Goal: Task Accomplishment & Management: Use online tool/utility

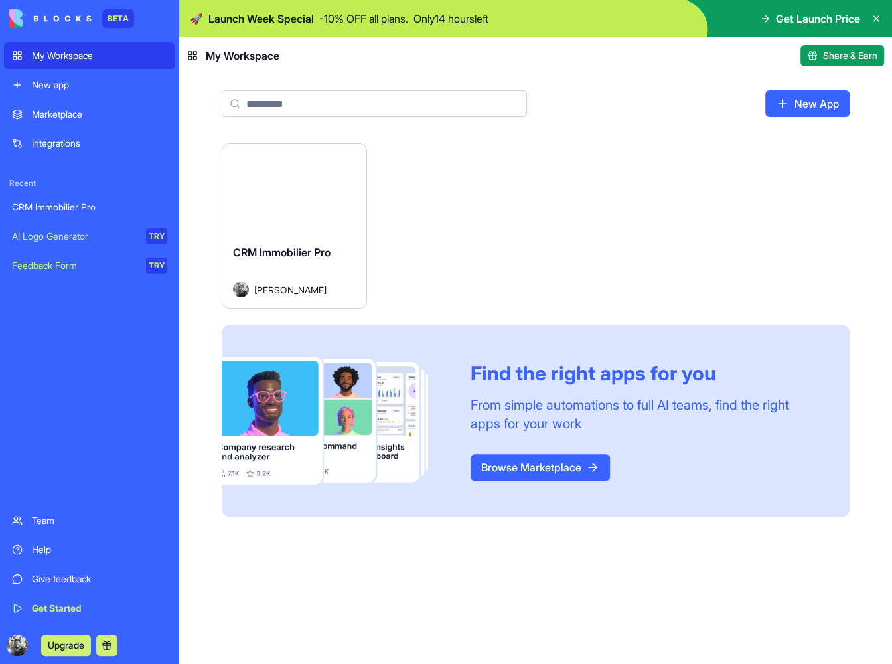
click at [293, 228] on div "Launch" at bounding box center [294, 189] width 144 height 90
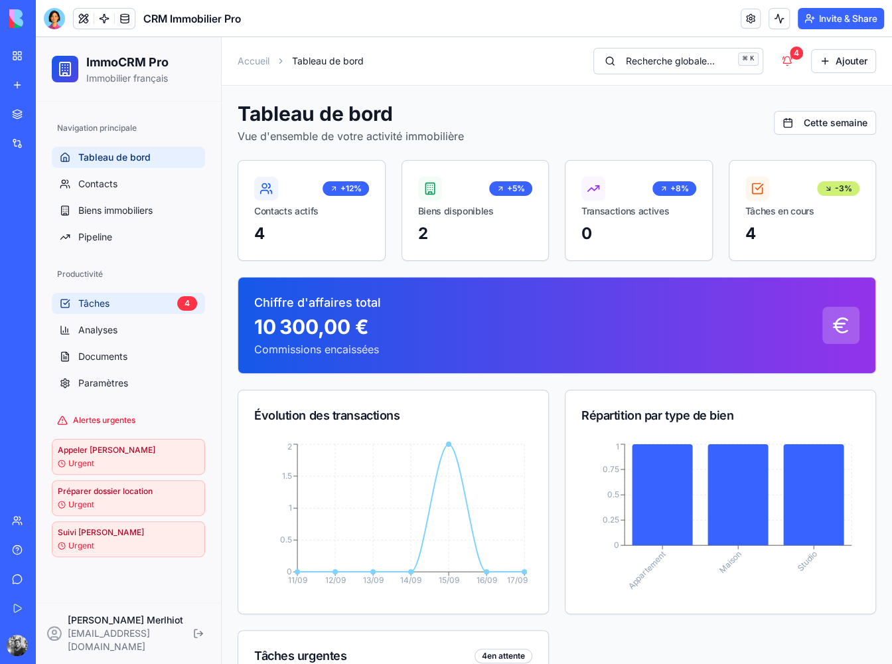
click at [143, 298] on link "Tâches 4" at bounding box center [128, 303] width 153 height 21
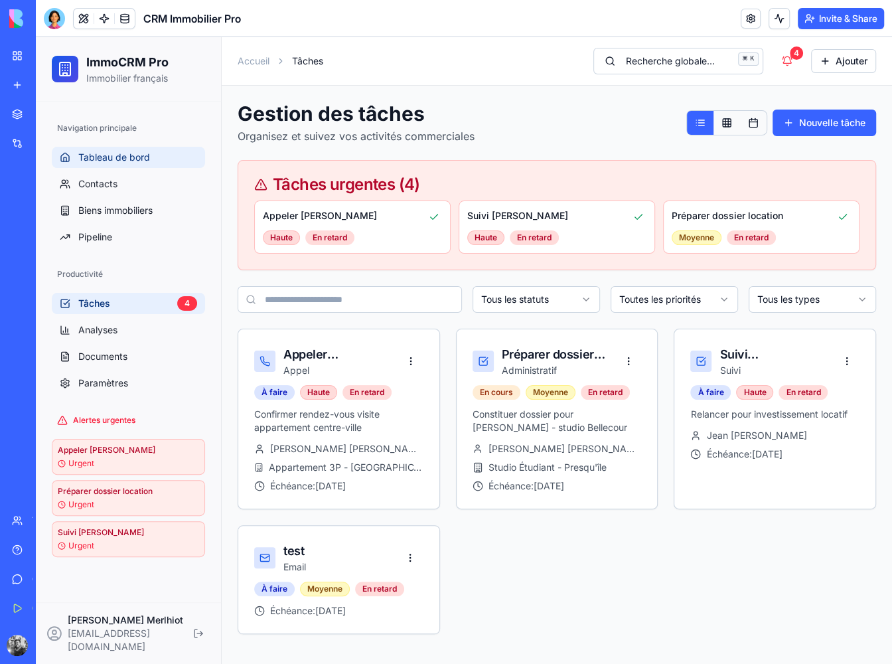
click at [149, 157] on link "Tableau de bord" at bounding box center [128, 157] width 153 height 21
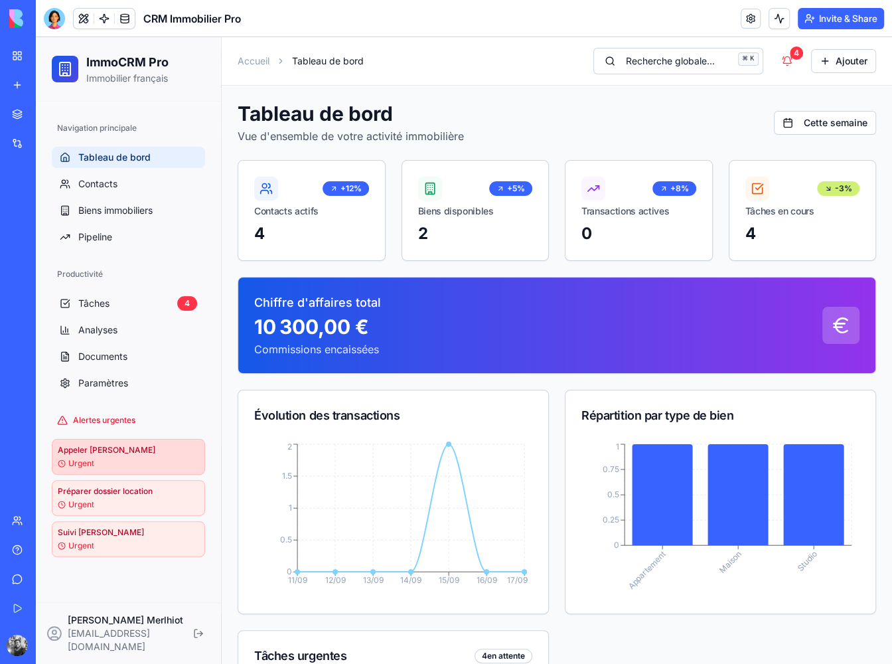
click at [130, 467] on div "Urgent" at bounding box center [128, 463] width 141 height 11
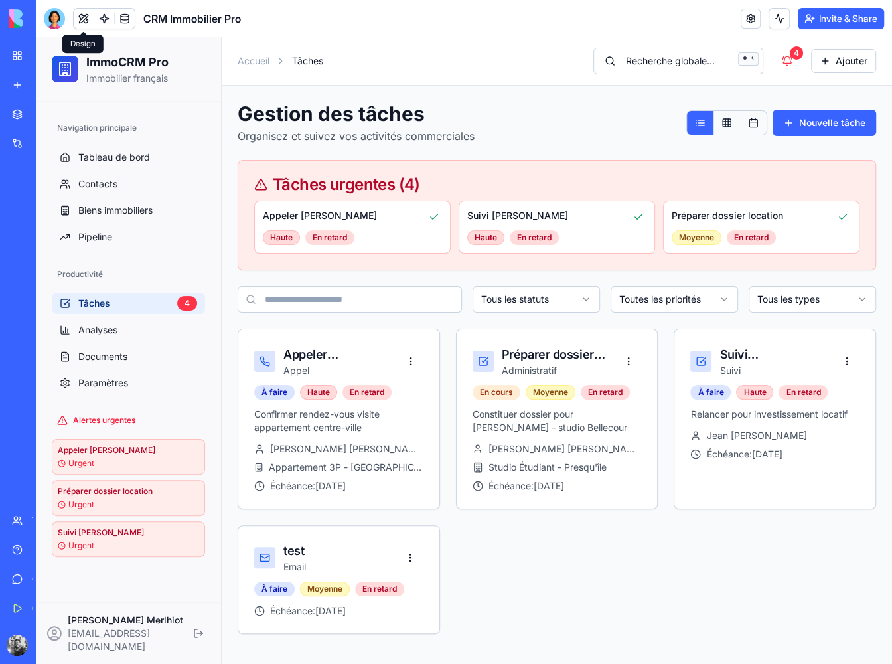
click at [80, 20] on button at bounding box center [84, 19] width 20 height 20
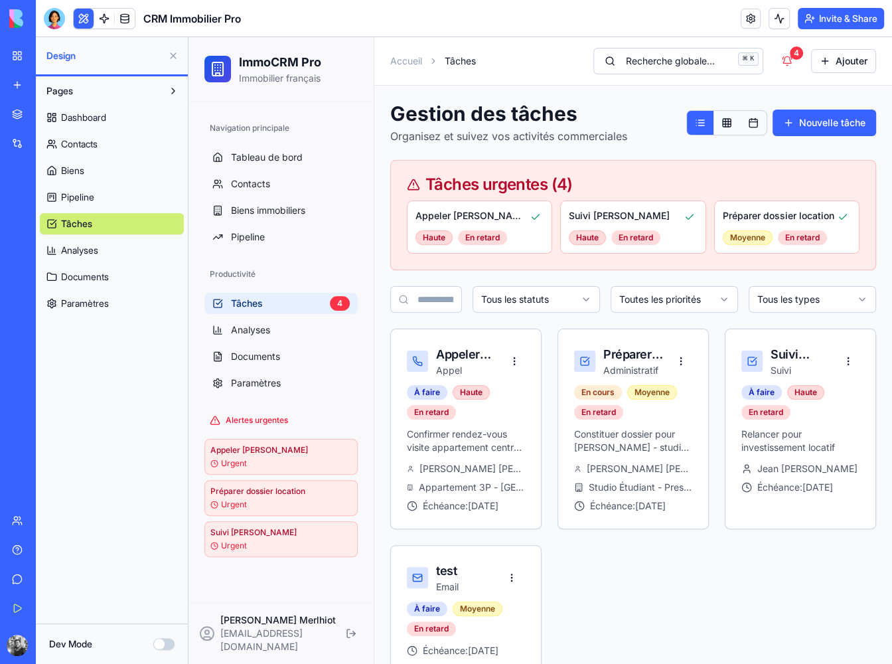
click at [55, 21] on div at bounding box center [54, 18] width 21 height 21
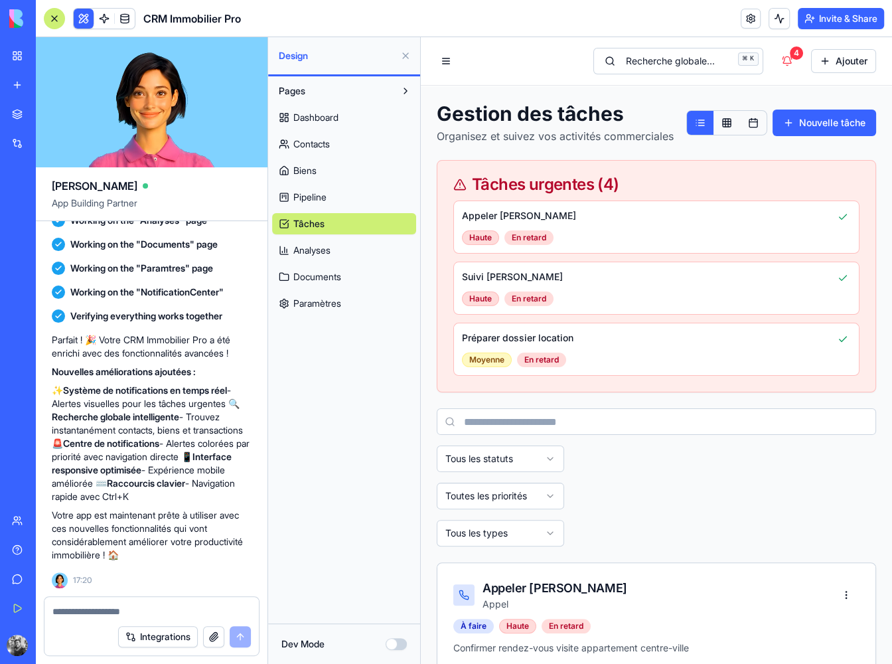
scroll to position [3268, 0]
click at [774, 63] on button "4" at bounding box center [787, 61] width 27 height 24
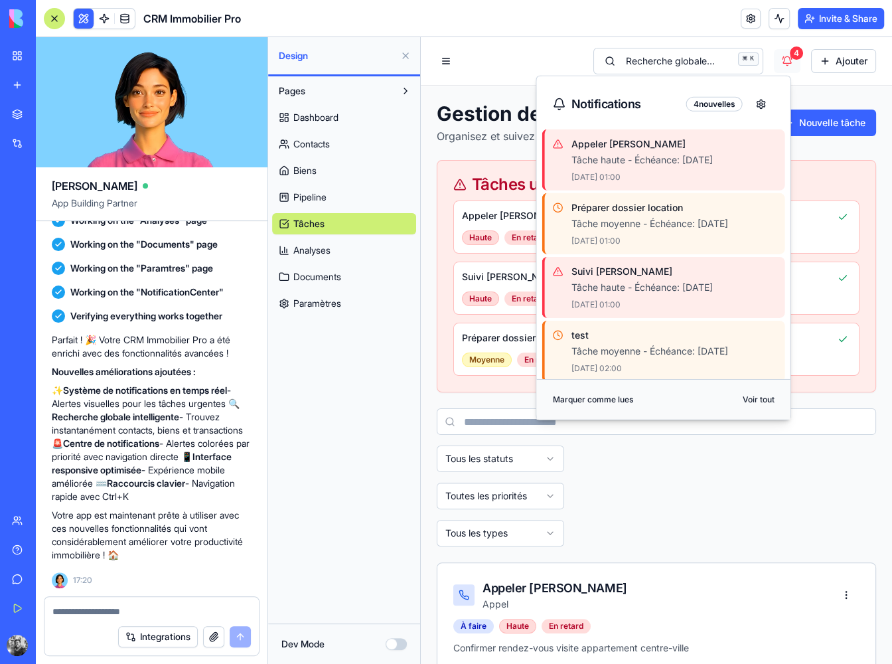
click at [774, 63] on button "4" at bounding box center [787, 61] width 27 height 24
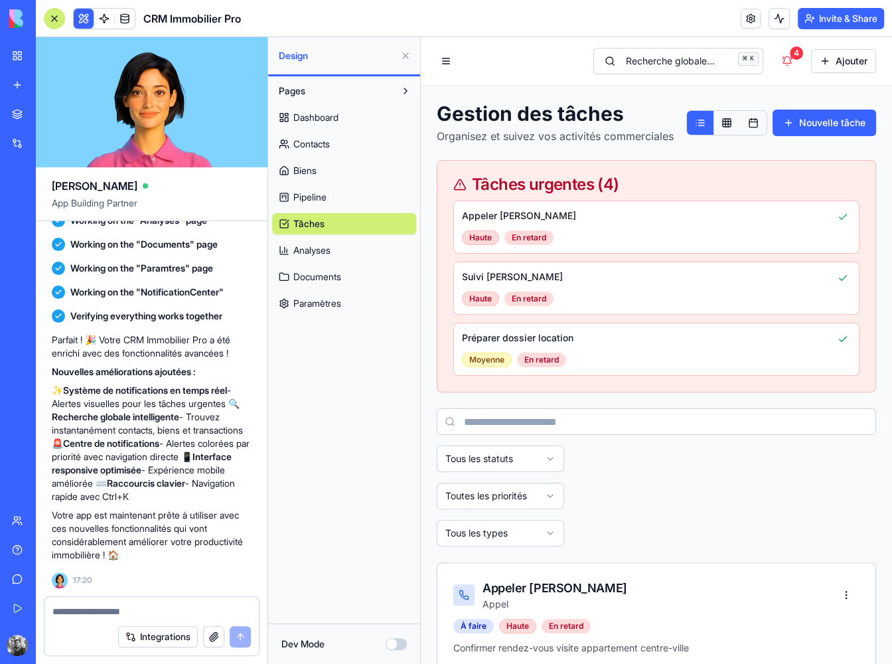
click at [178, 613] on textarea at bounding box center [151, 611] width 198 height 13
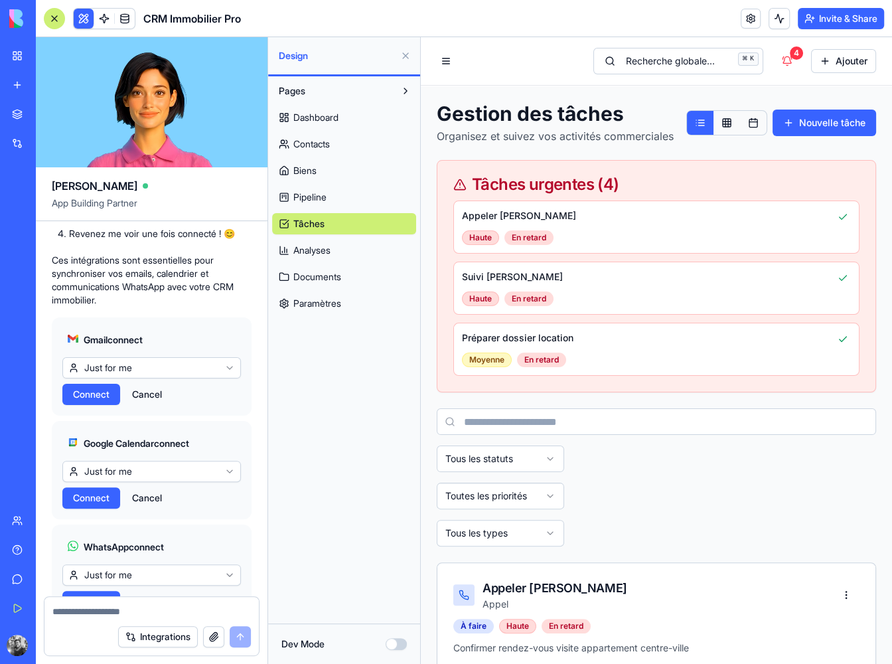
scroll to position [2074, 0]
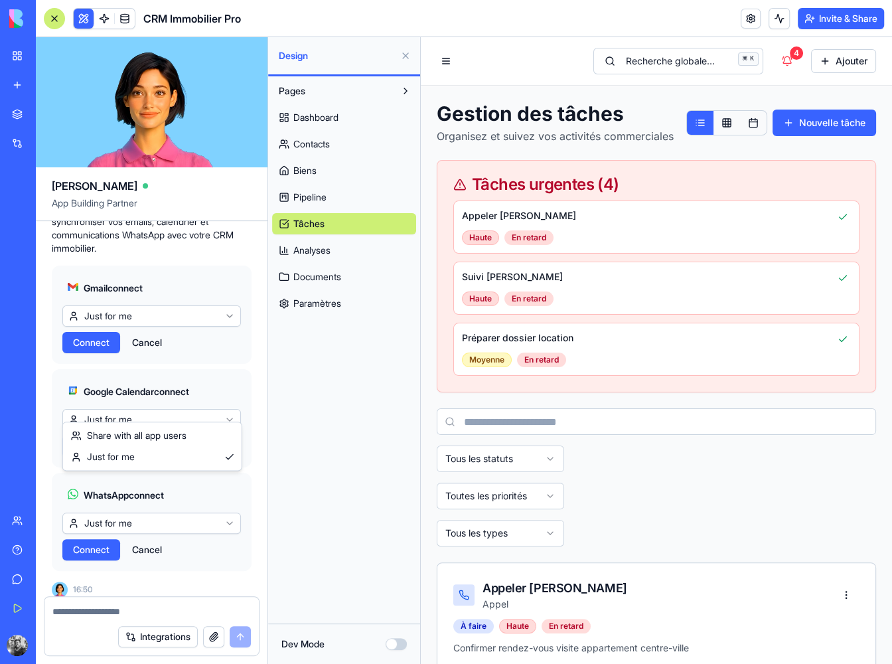
click at [147, 407] on html "BETA My Workspace New app Marketplace Integrations Recent CRM Immobilier Pro AI…" at bounding box center [446, 332] width 892 height 664
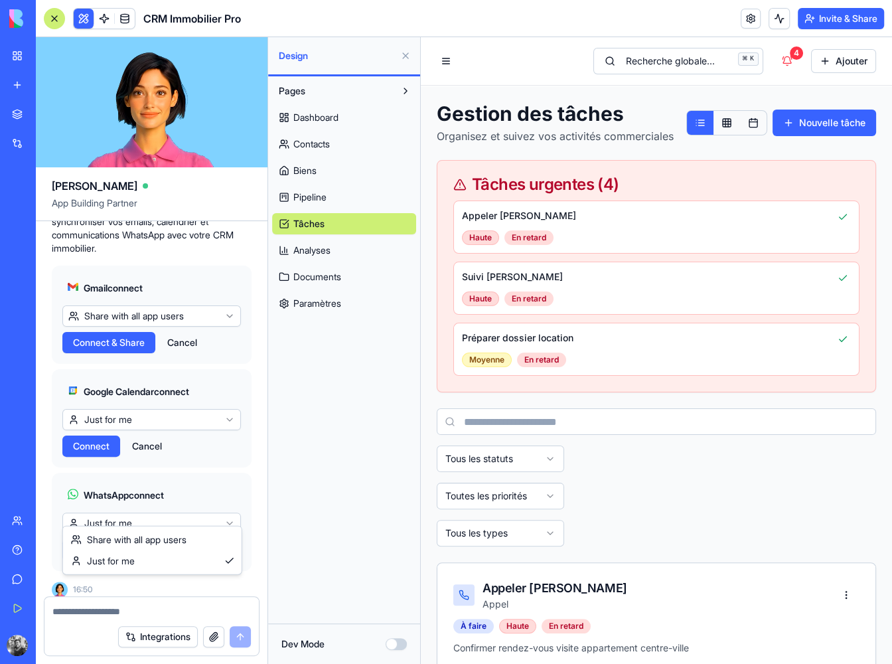
click at [211, 510] on html "BETA My Workspace New app Marketplace Integrations Recent CRM Immobilier Pro AI…" at bounding box center [446, 332] width 892 height 664
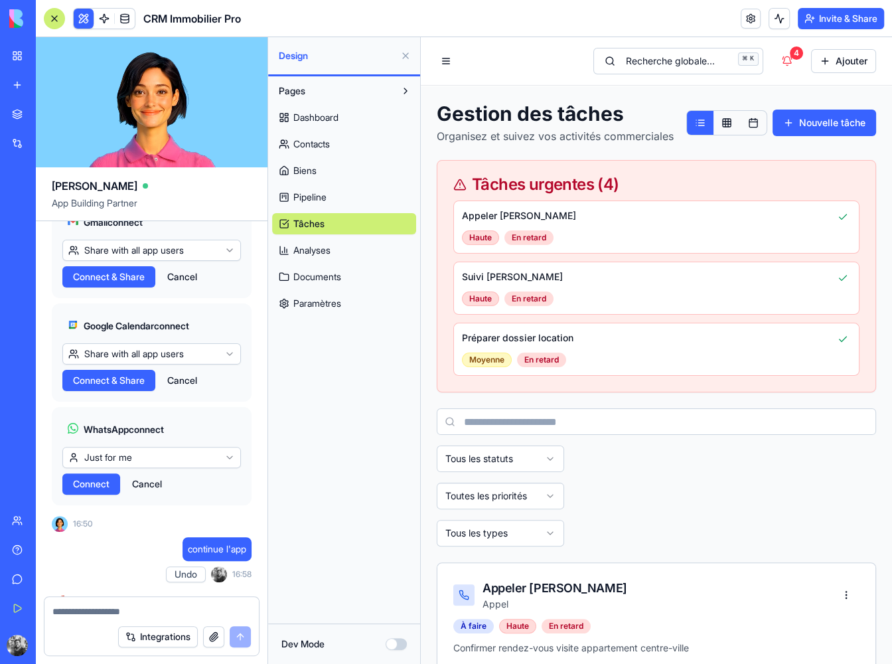
scroll to position [2207, 0]
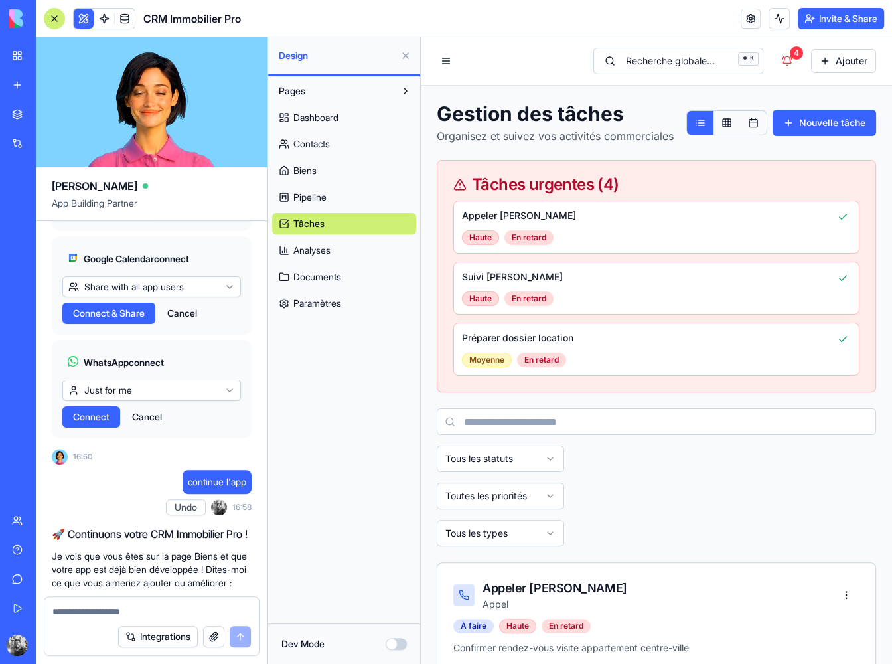
click at [177, 476] on html "BETA My Workspace New app Marketplace Integrations Recent CRM Immobilier Pro AI…" at bounding box center [446, 332] width 892 height 664
drag, startPoint x: 111, startPoint y: 524, endPoint x: 114, endPoint y: 514, distance: 9.9
click at [111, 438] on div "WhatsApp connect Share with all app users Connect & Share Cancel" at bounding box center [152, 389] width 200 height 98
click at [115, 423] on span "Connect & Share" at bounding box center [109, 416] width 72 height 13
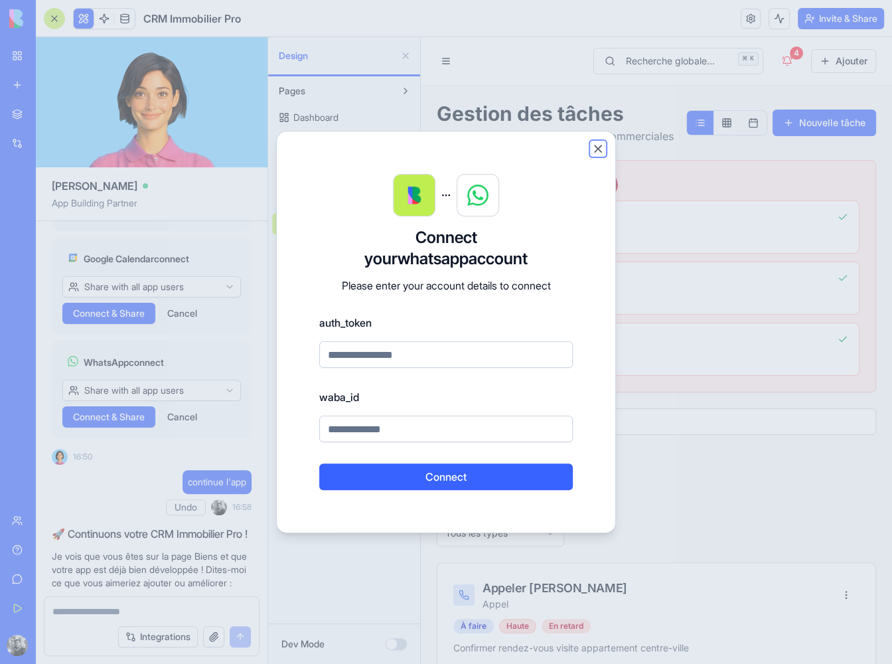
click at [595, 150] on button "Close" at bounding box center [597, 148] width 13 height 13
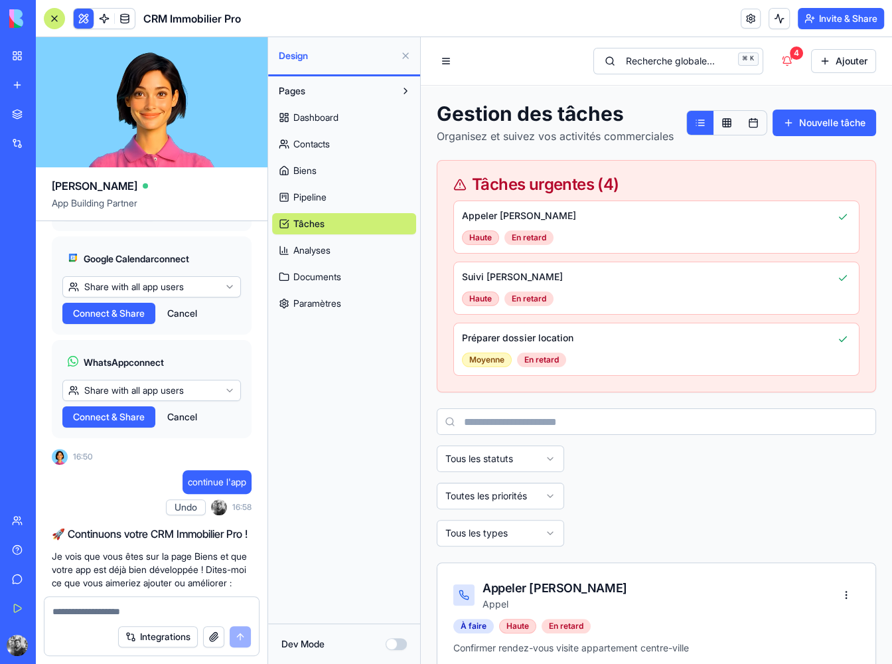
click at [108, 216] on span "Connect & Share" at bounding box center [109, 209] width 72 height 13
click at [202, 220] on button "View in Settings" at bounding box center [191, 209] width 81 height 21
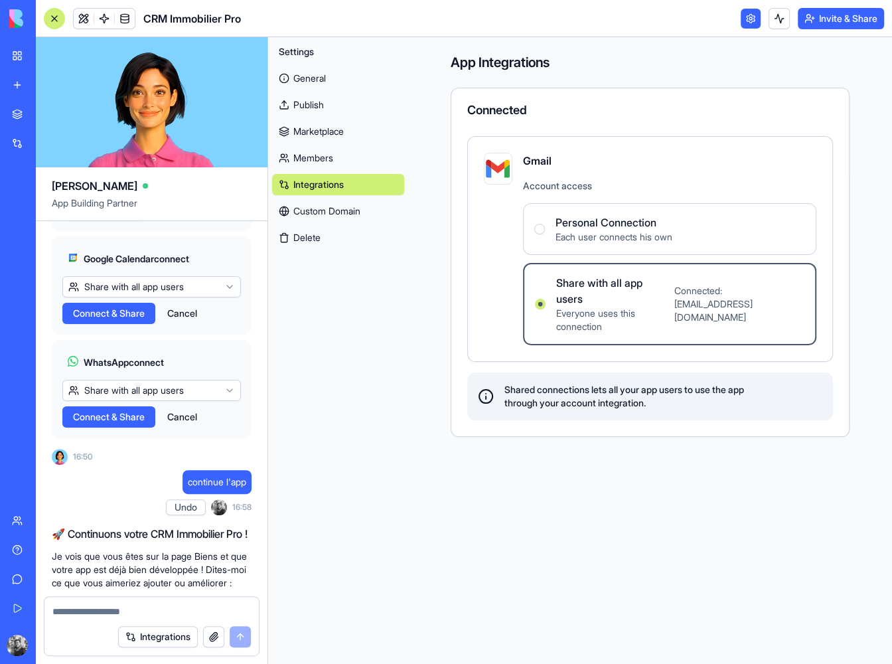
click at [640, 242] on span "Each user connects his own" at bounding box center [613, 236] width 117 height 13
click at [545, 234] on Connection "Personal Connection Each user connects his own" at bounding box center [539, 229] width 11 height 11
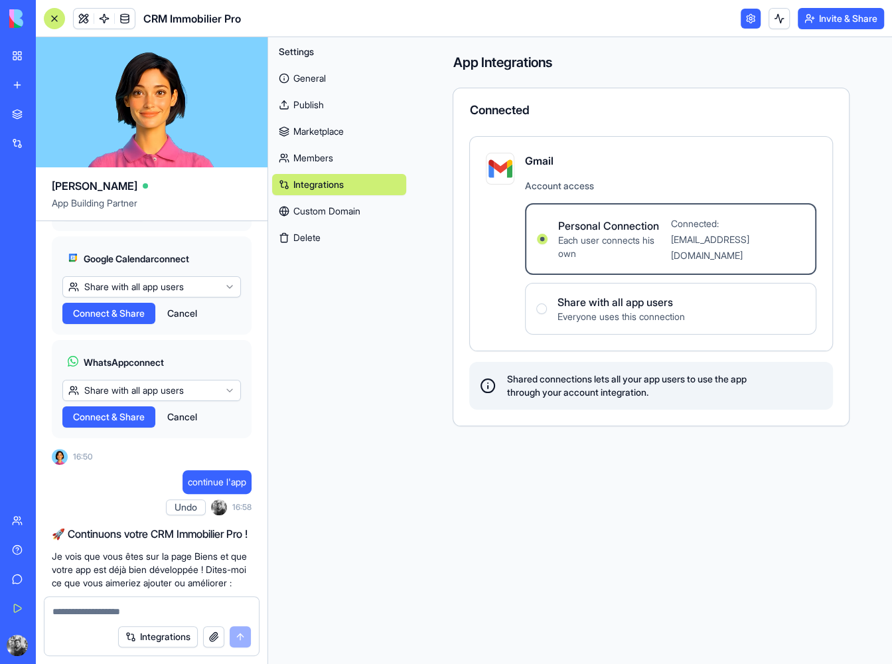
click at [196, 380] on html "BETA My Workspace New app Marketplace Integrations Recent CRM Immobilier Pro AI…" at bounding box center [446, 332] width 892 height 664
click at [109, 320] on span "Connect" at bounding box center [91, 313] width 36 height 13
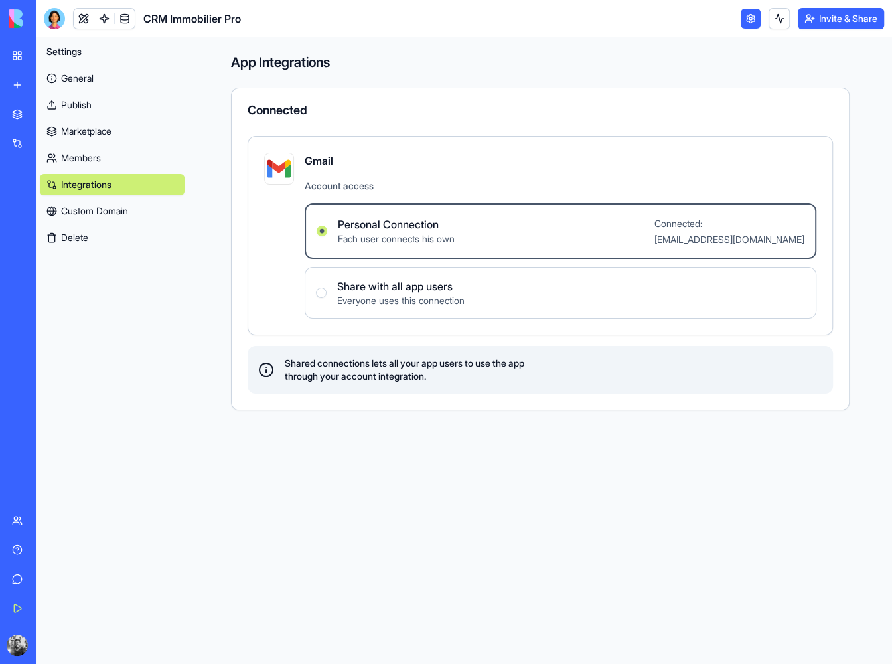
click at [155, 276] on div "Settings General Publish Marketplace Members Integrations Custom Domain Delete" at bounding box center [112, 350] width 153 height 626
click at [62, 15] on div at bounding box center [54, 18] width 21 height 21
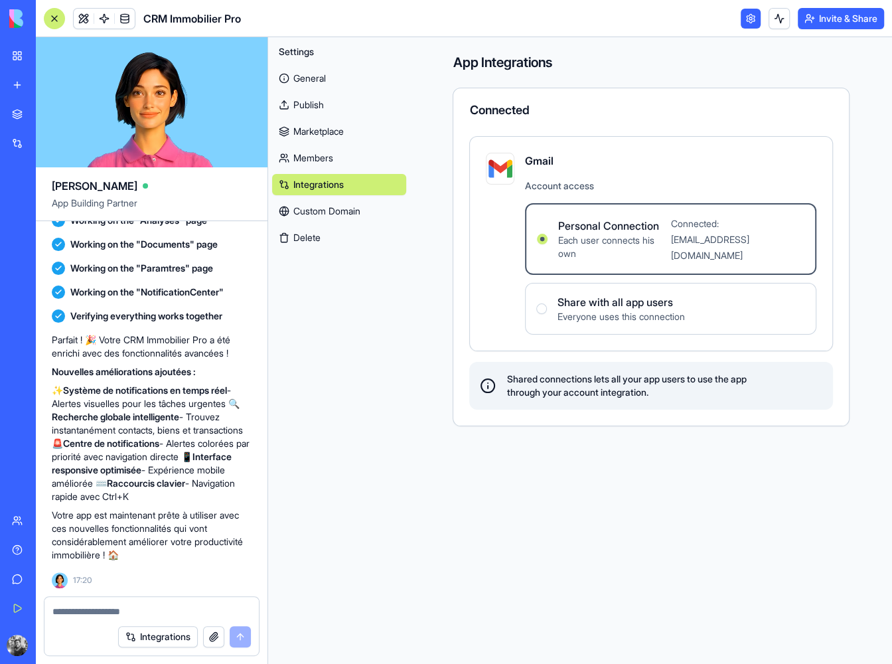
scroll to position [3268, 0]
click at [350, 210] on link "Custom Domain" at bounding box center [339, 210] width 134 height 21
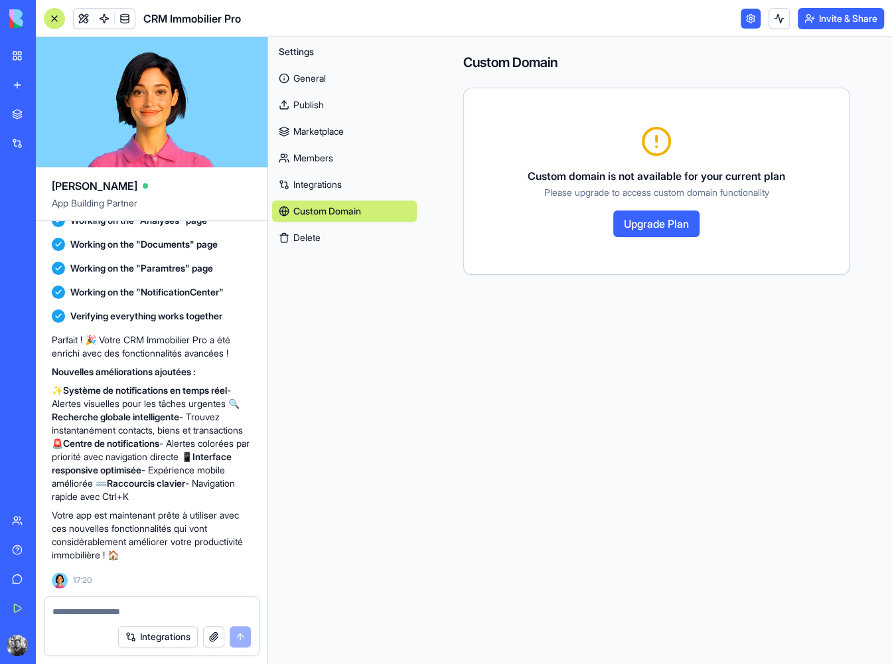
click at [354, 185] on link "Integrations" at bounding box center [344, 184] width 145 height 21
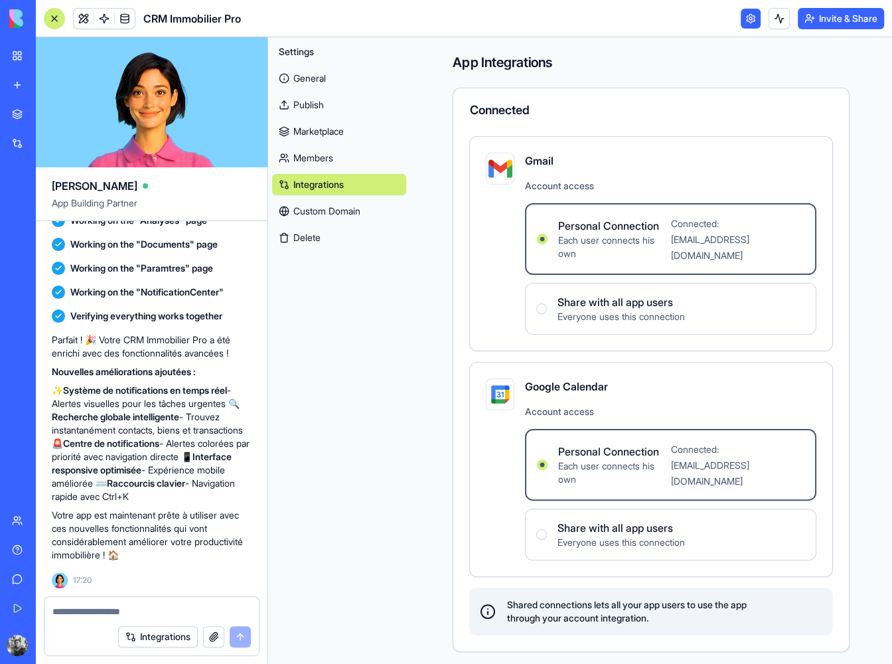
click at [317, 74] on link "General" at bounding box center [339, 78] width 134 height 21
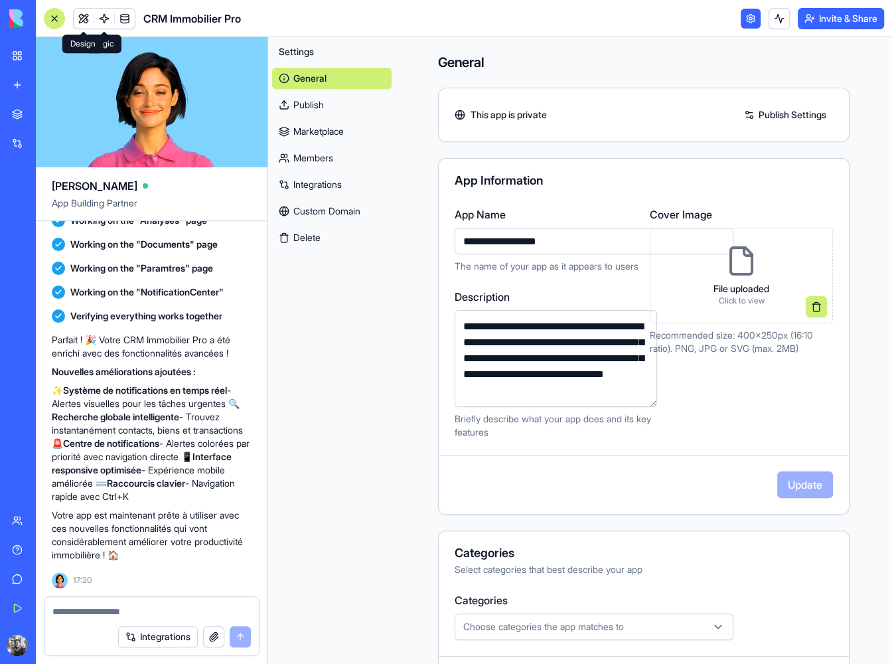
click at [74, 18] on link at bounding box center [84, 19] width 20 height 20
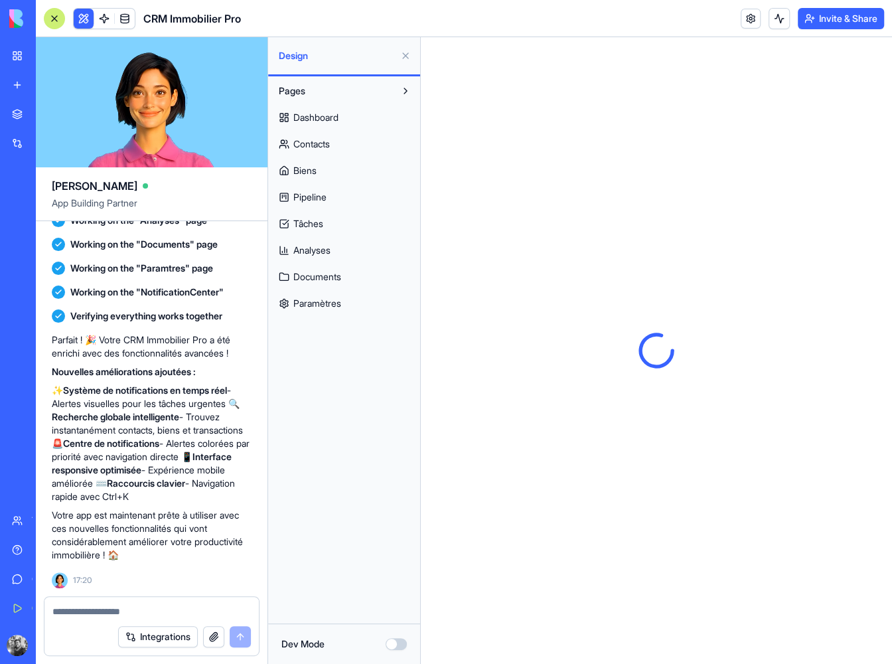
click at [358, 116] on link "Dashboard" at bounding box center [344, 117] width 144 height 21
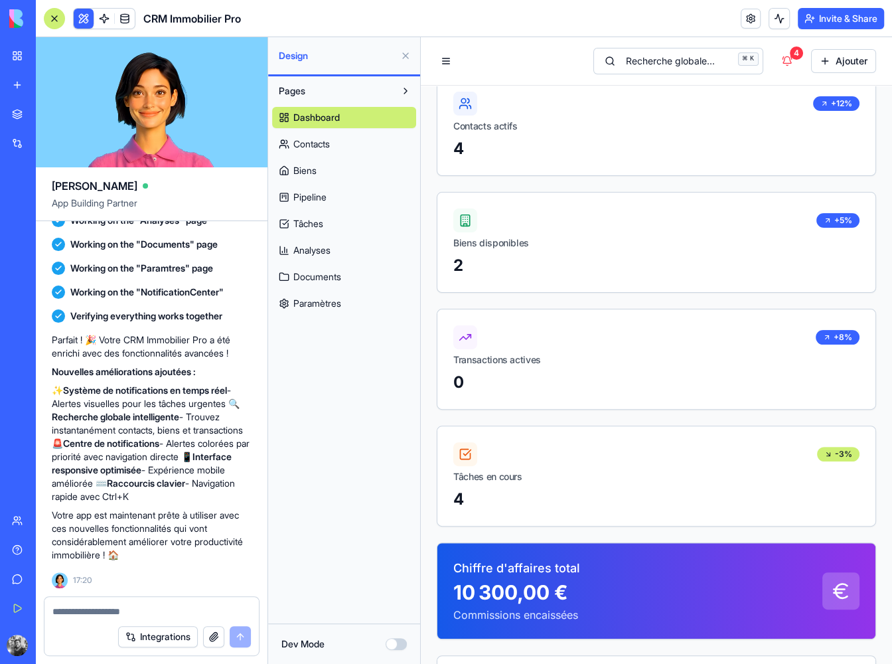
scroll to position [58, 0]
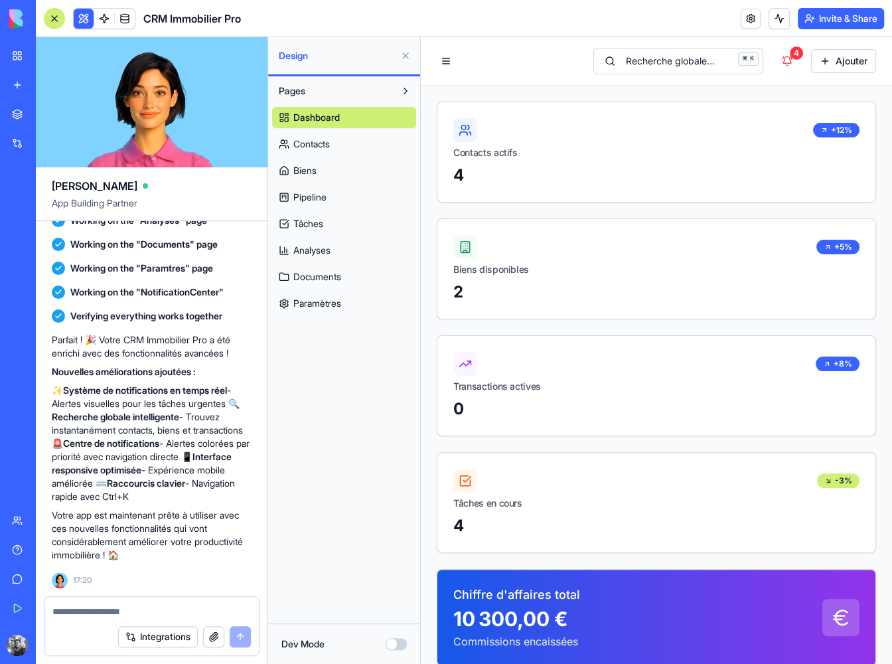
click at [109, 616] on textarea at bounding box center [151, 611] width 198 height 13
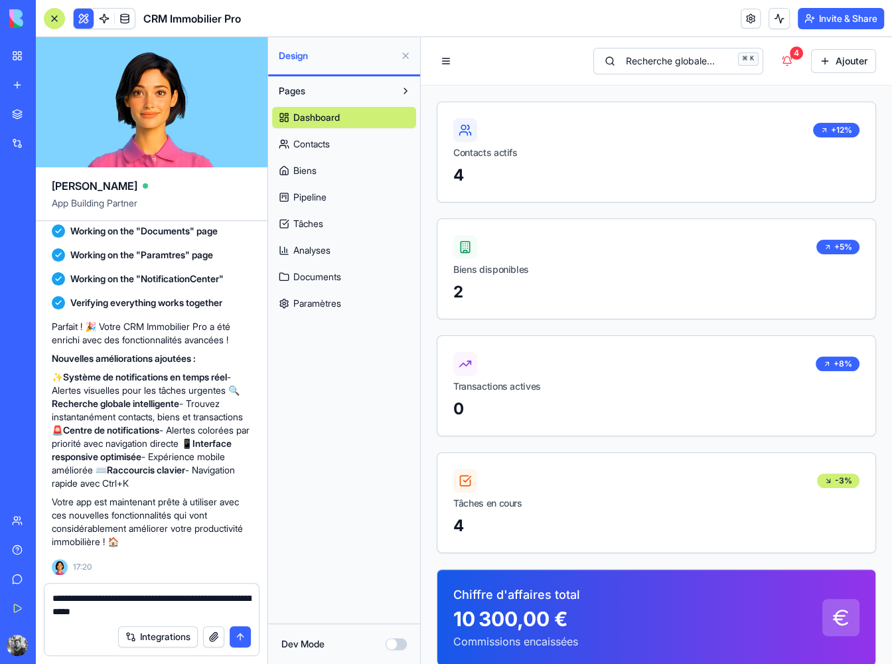
type textarea "**********"
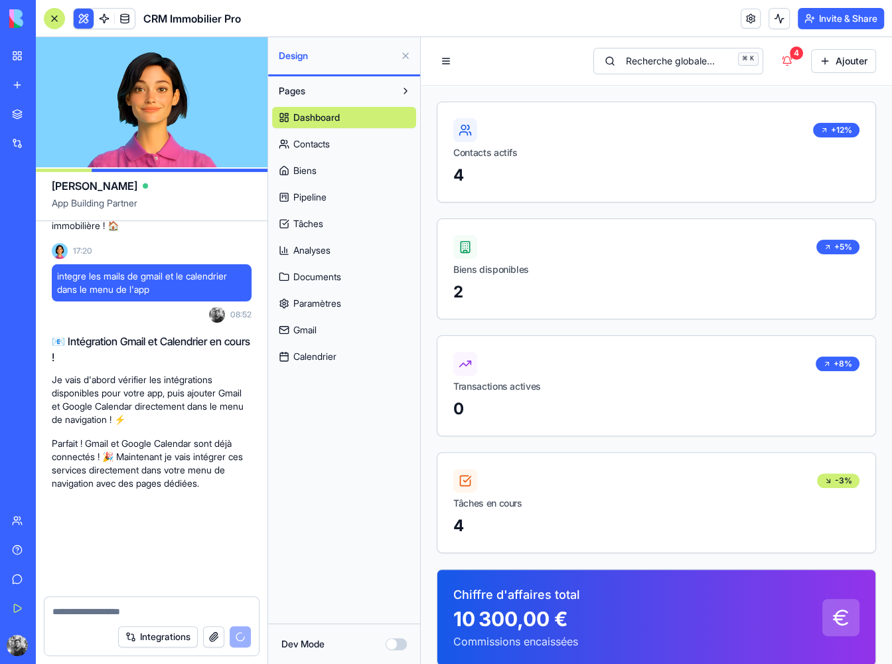
scroll to position [3597, 0]
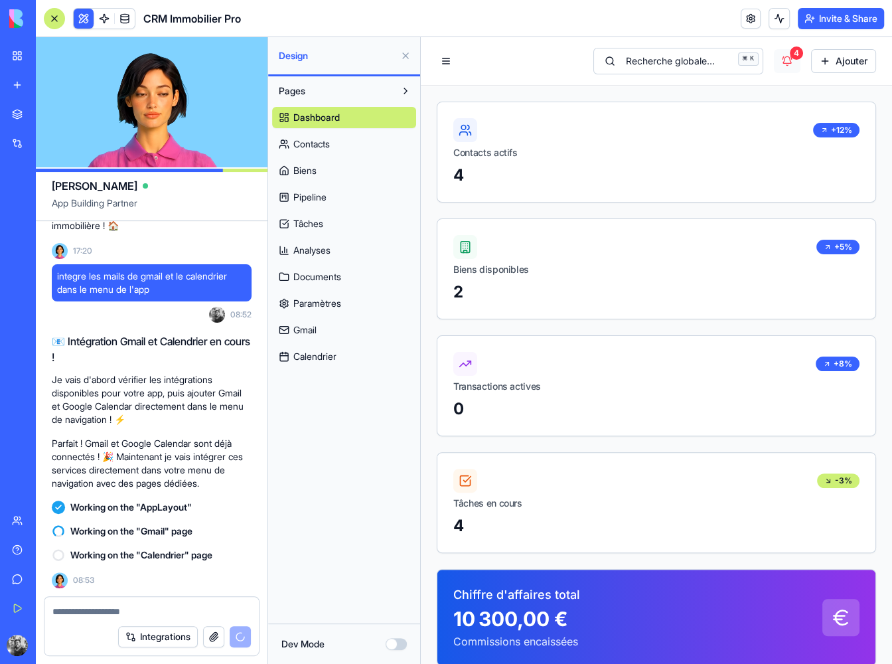
click at [776, 68] on button "4" at bounding box center [787, 61] width 27 height 24
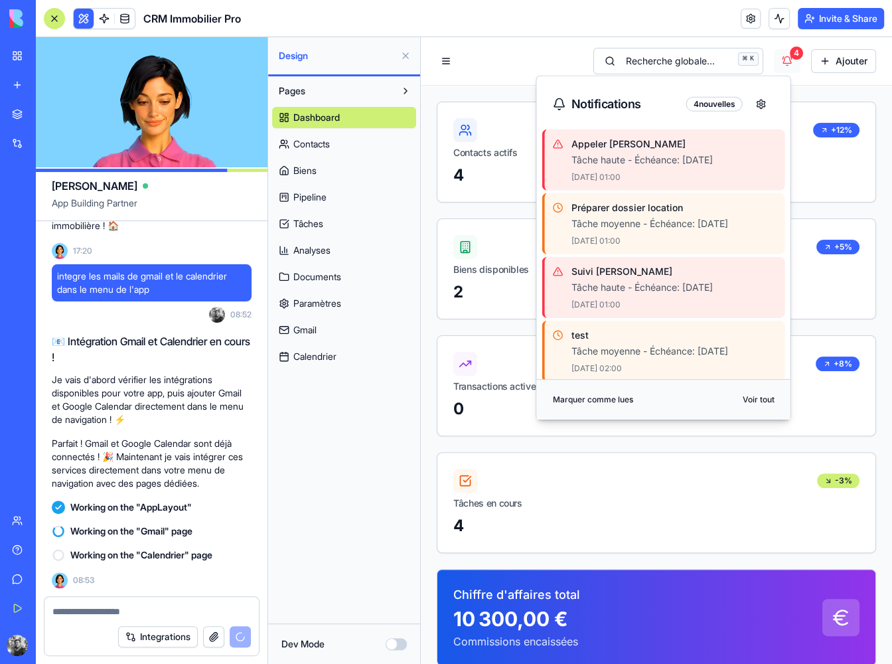
click at [778, 61] on button "4" at bounding box center [787, 61] width 27 height 24
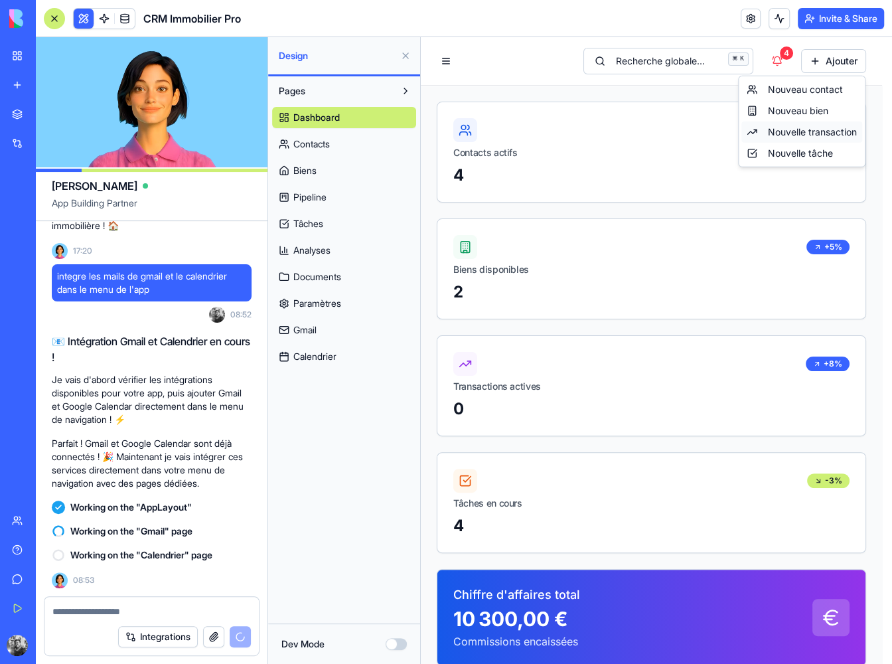
click at [806, 129] on link "Nouvelle transaction" at bounding box center [801, 131] width 121 height 21
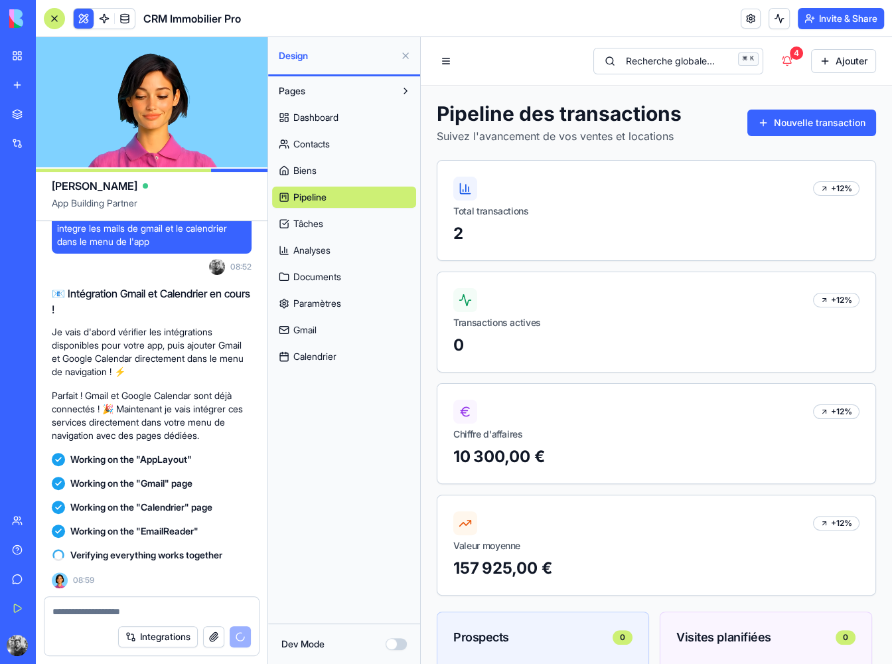
scroll to position [3669, 0]
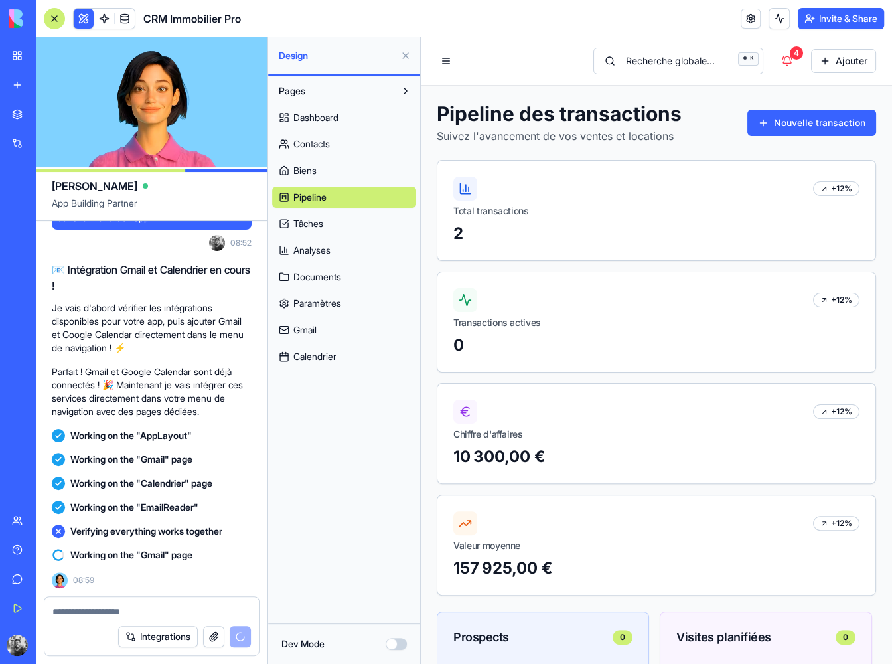
click at [159, 297] on div "📧 Intégration Gmail et Calendrier en cours ! Je vais d'abord vérifier les intég…" at bounding box center [152, 307] width 200 height 93
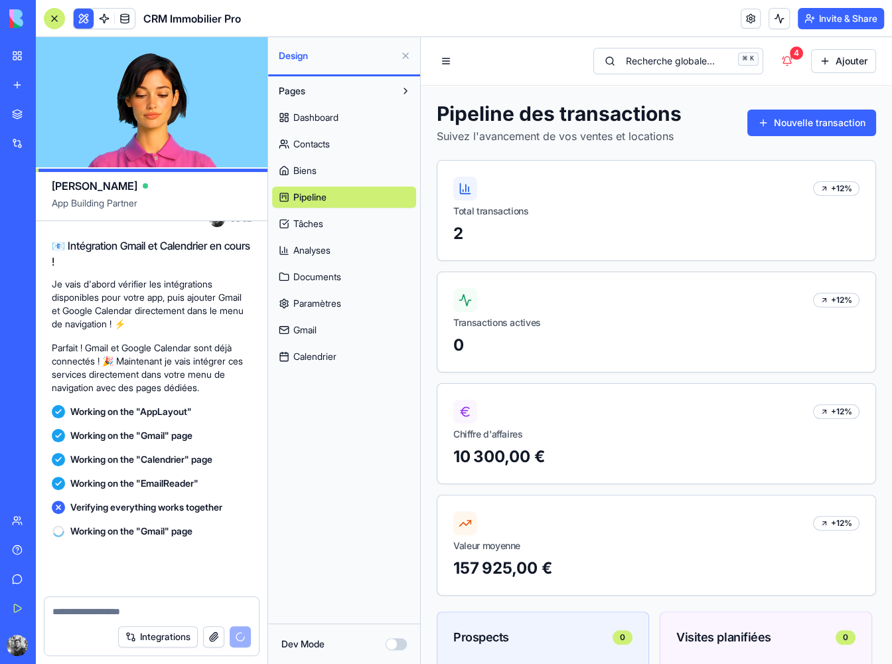
scroll to position [3692, 0]
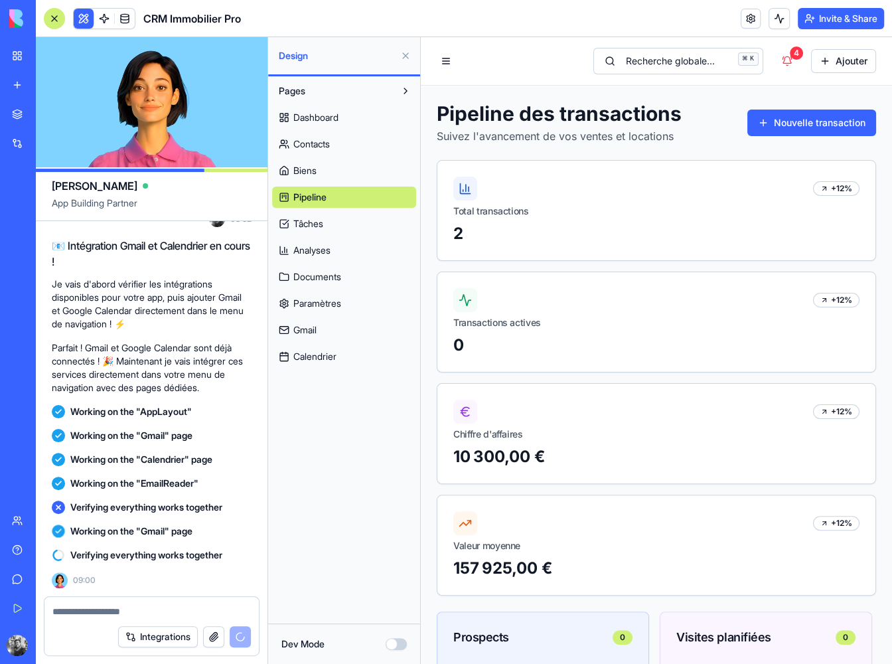
click at [540, 20] on header "CRM Immobilier Pro Invite & Share" at bounding box center [464, 18] width 856 height 37
